Goal: Task Accomplishment & Management: Complete application form

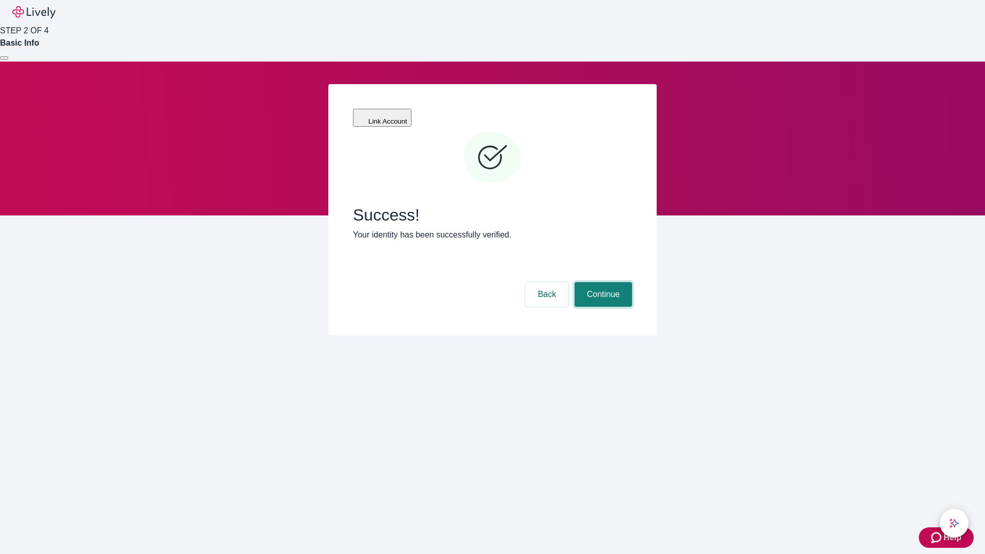
click at [602, 282] on button "Continue" at bounding box center [603, 294] width 57 height 25
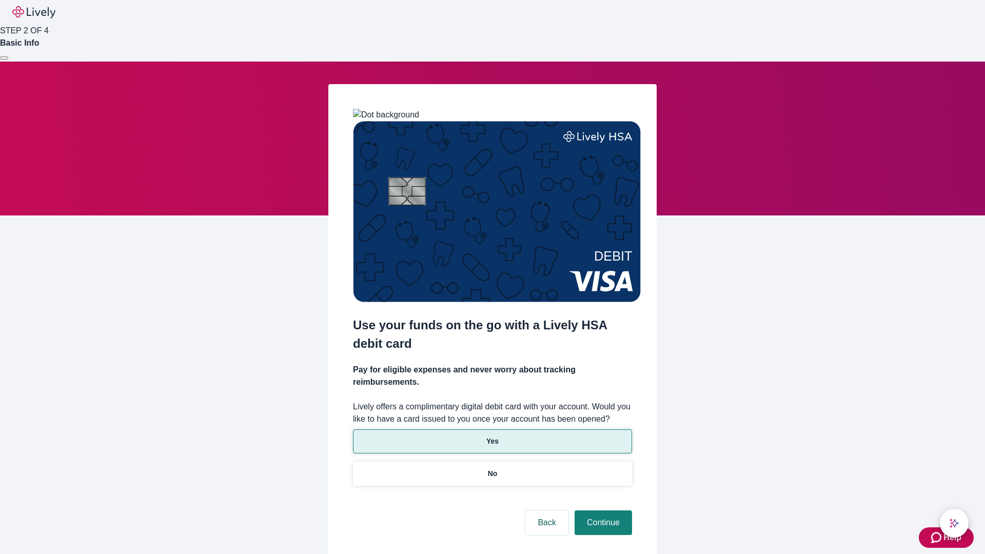
click at [492, 436] on p "Yes" at bounding box center [493, 441] width 12 height 11
click at [602, 511] on button "Continue" at bounding box center [603, 523] width 57 height 25
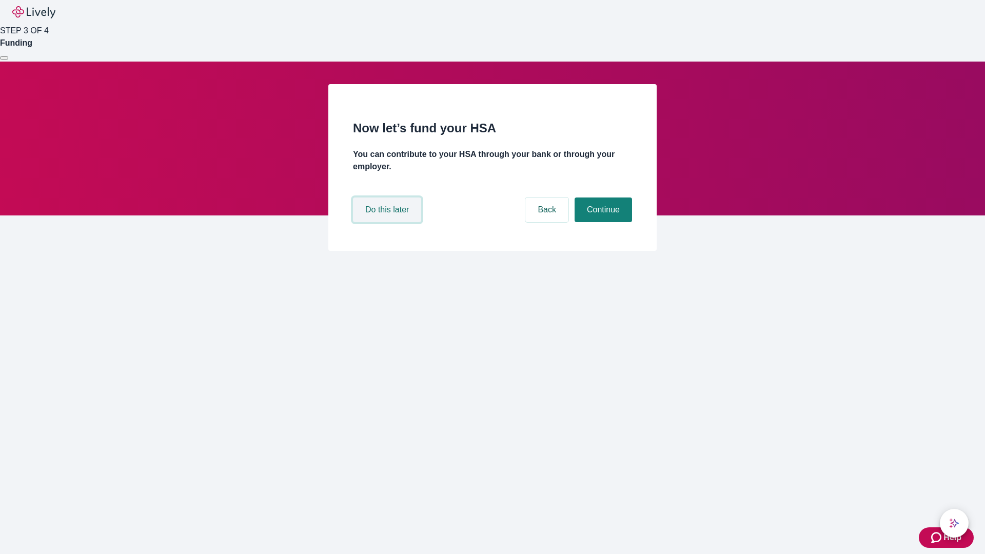
click at [388, 222] on button "Do this later" at bounding box center [387, 210] width 68 height 25
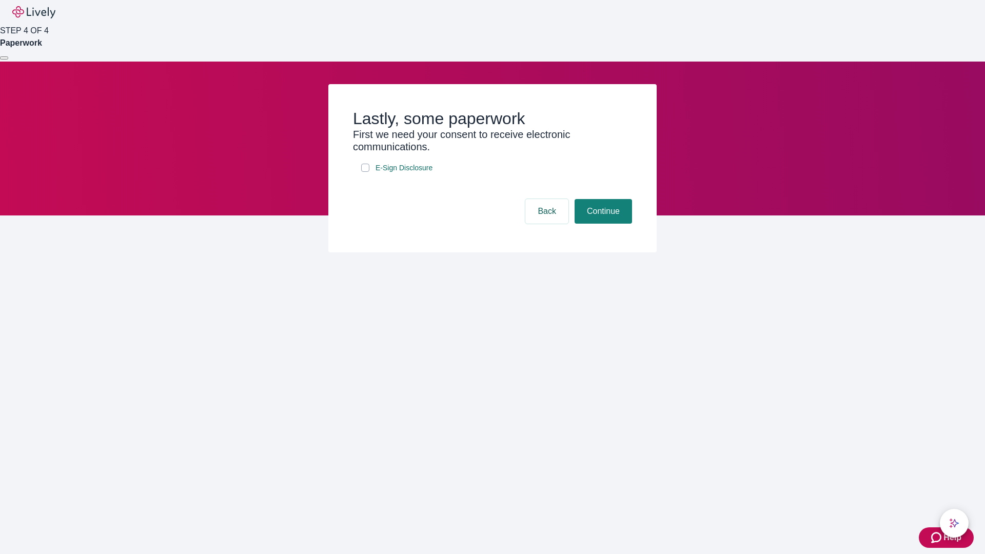
click at [365, 172] on input "E-Sign Disclosure" at bounding box center [365, 168] width 8 height 8
checkbox input "true"
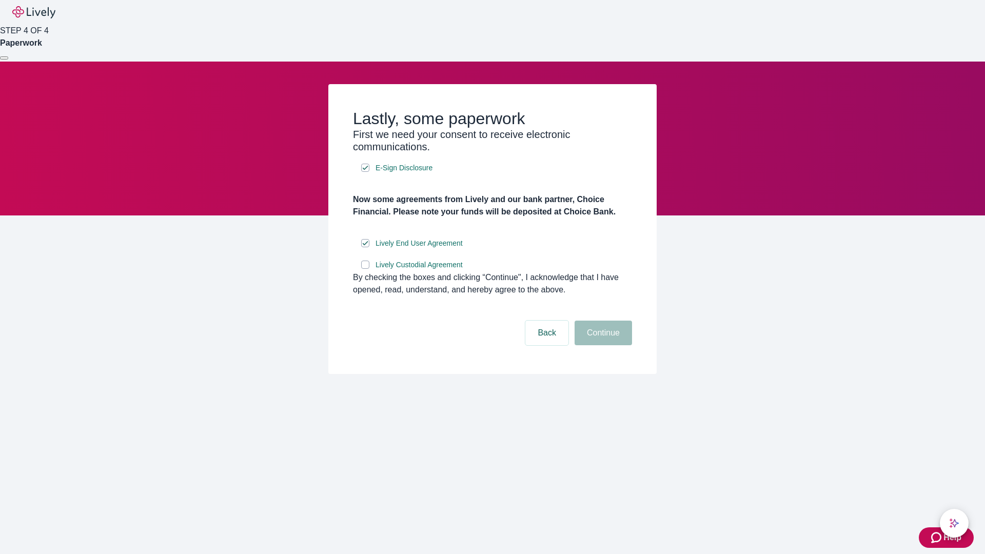
click at [365, 269] on input "Lively Custodial Agreement" at bounding box center [365, 265] width 8 height 8
checkbox input "true"
click at [602, 345] on button "Continue" at bounding box center [603, 333] width 57 height 25
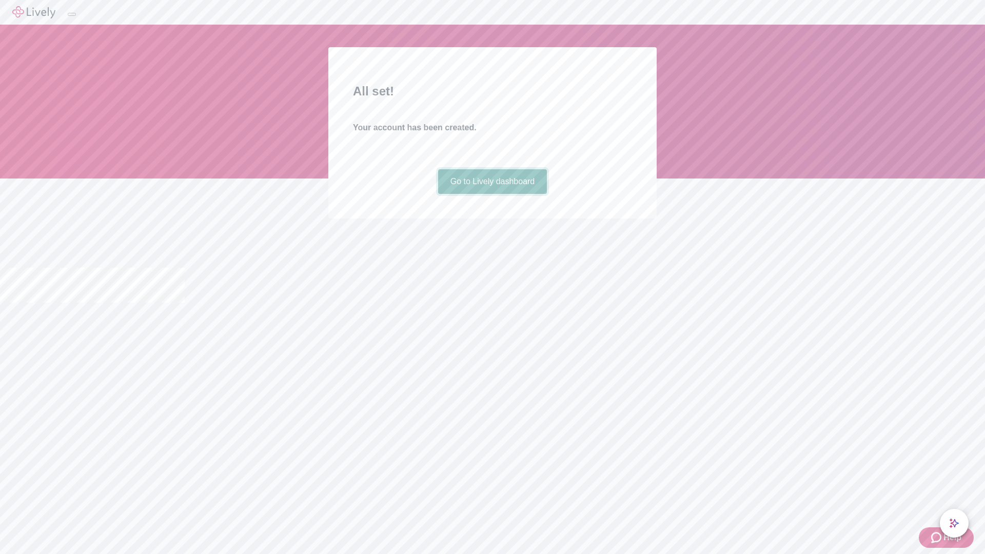
click at [492, 194] on link "Go to Lively dashboard" at bounding box center [492, 181] width 109 height 25
